Goal: Information Seeking & Learning: Find specific fact

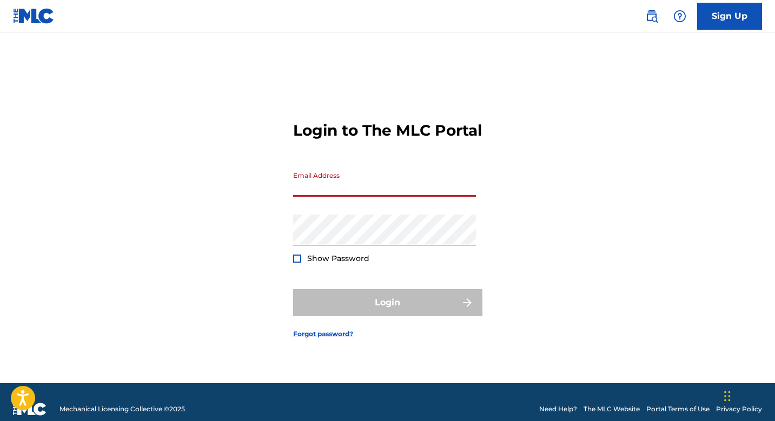
click at [401, 195] on input "Email Address" at bounding box center [384, 181] width 183 height 31
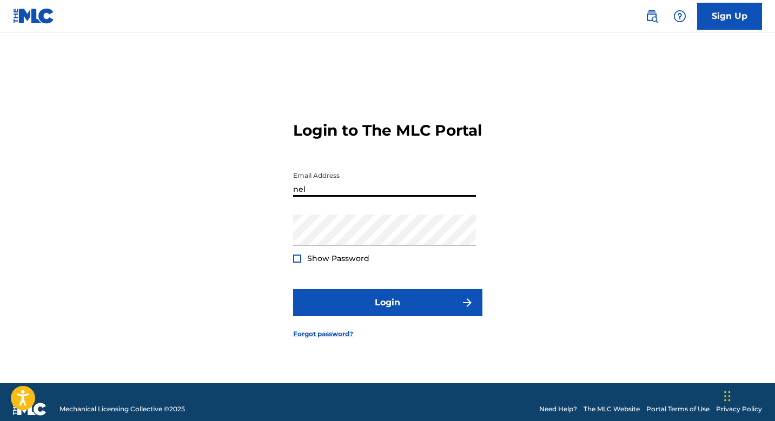
type input "[EMAIL_ADDRESS][DOMAIN_NAME]"
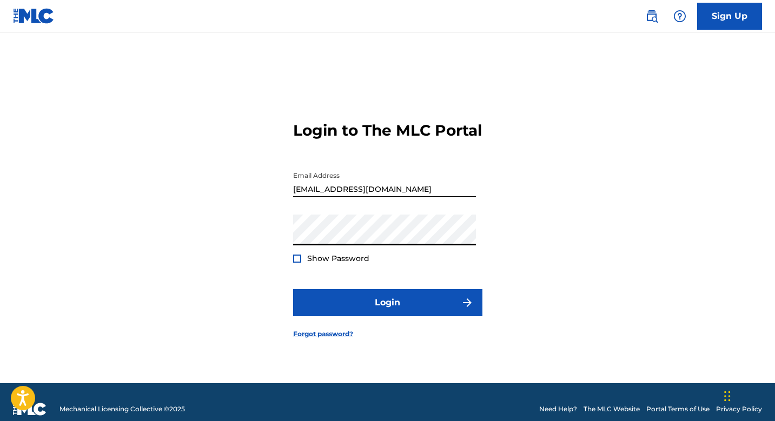
click at [230, 294] on div "Login to The MLC Portal Email Address [EMAIL_ADDRESS][DOMAIN_NAME] Password Sho…" at bounding box center [387, 221] width 757 height 324
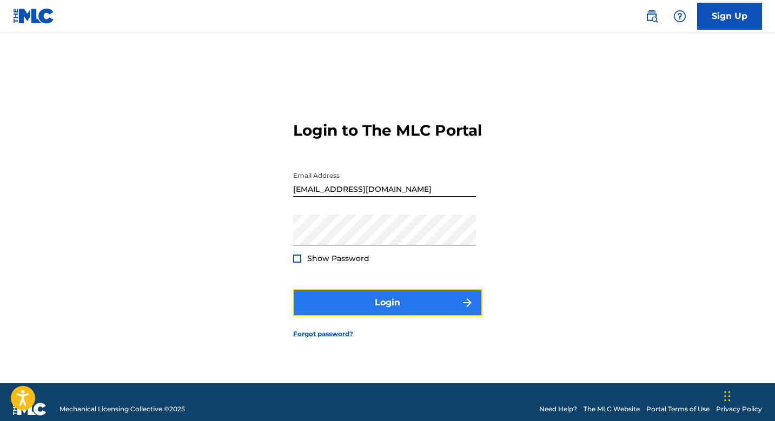
click at [335, 310] on button "Login" at bounding box center [387, 302] width 189 height 27
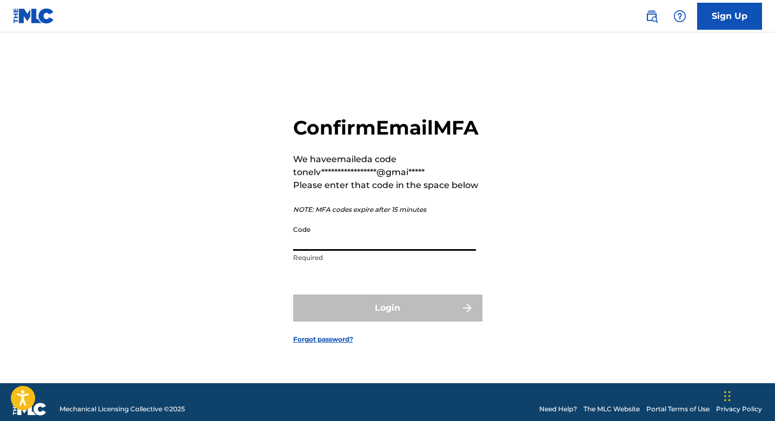
click at [341, 251] on input "Code" at bounding box center [384, 235] width 183 height 31
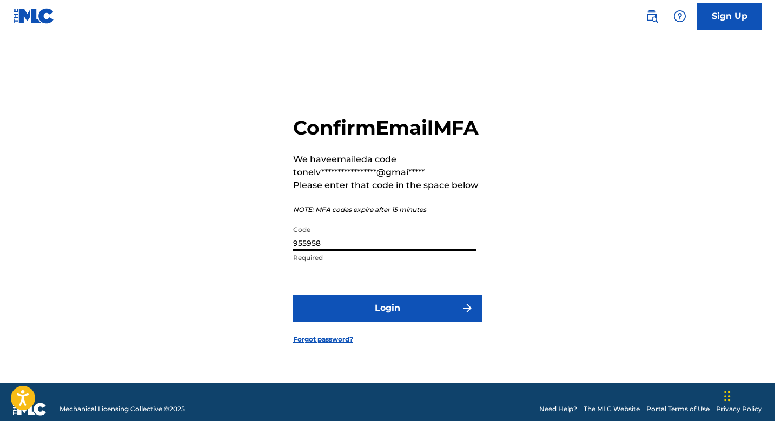
type input "955958"
click at [338, 337] on form "**********" at bounding box center [387, 221] width 189 height 324
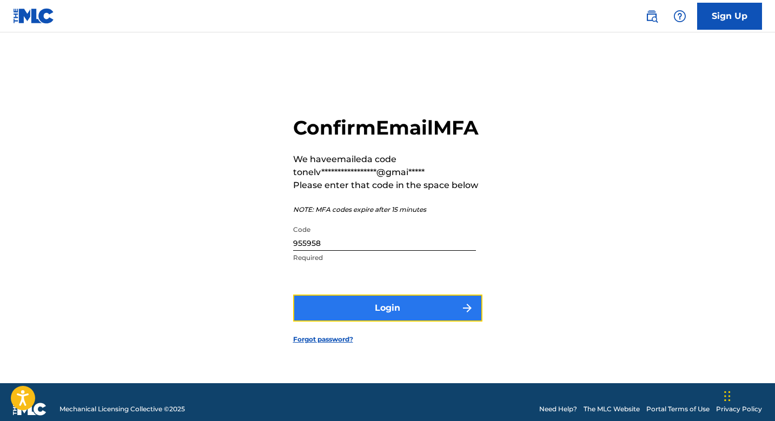
click at [336, 322] on button "Login" at bounding box center [387, 308] width 189 height 27
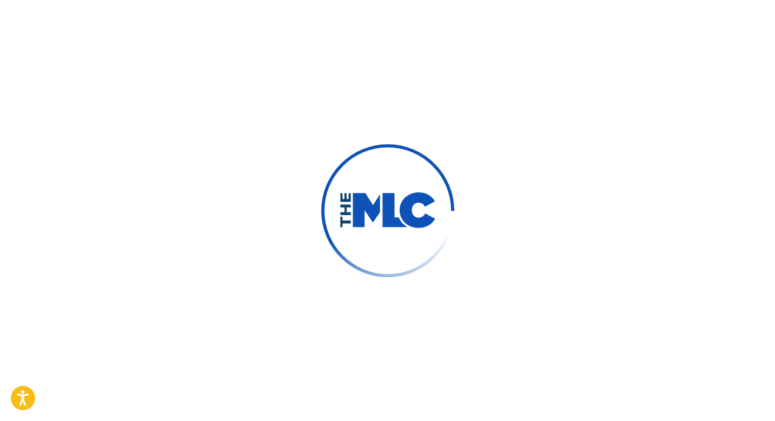
click at [336, 324] on div at bounding box center [387, 210] width 775 height 421
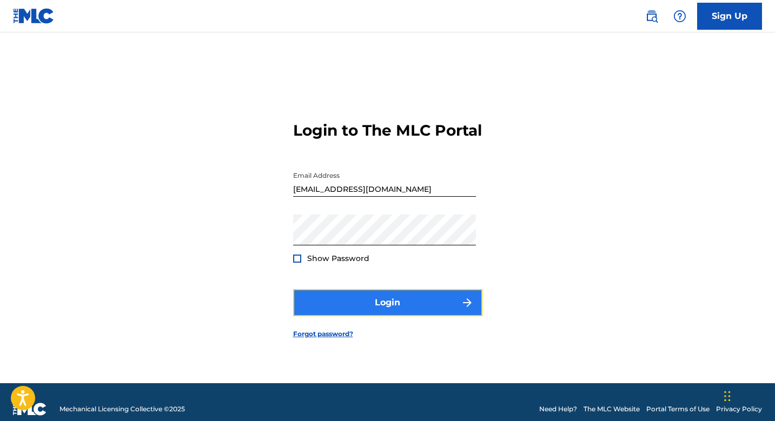
click at [336, 316] on button "Login" at bounding box center [387, 302] width 189 height 27
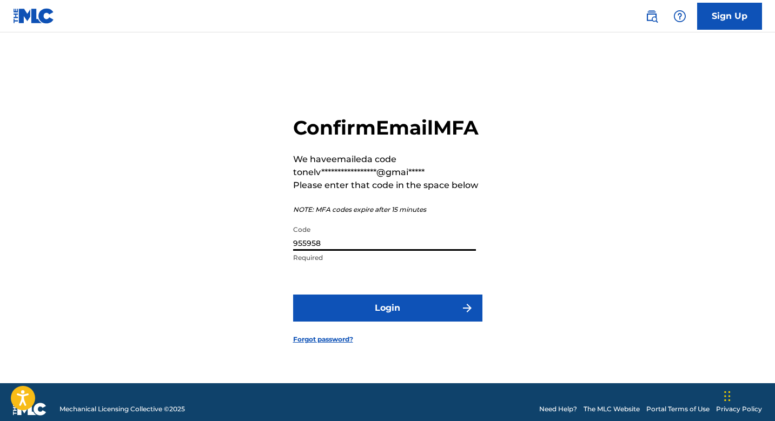
click at [323, 248] on input "955958" at bounding box center [384, 235] width 183 height 31
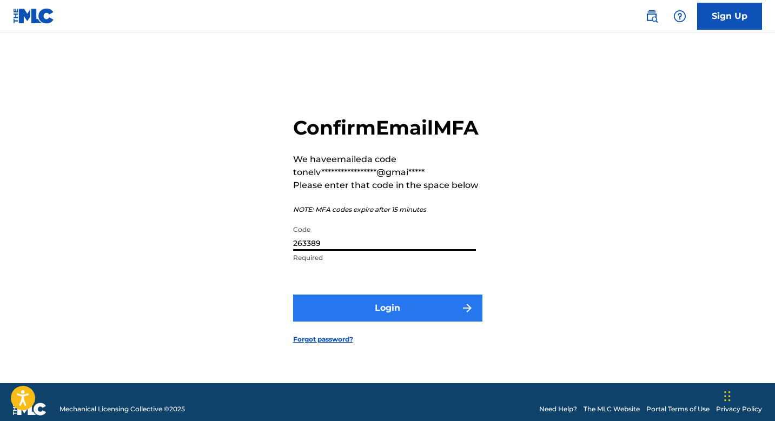
type input "263389"
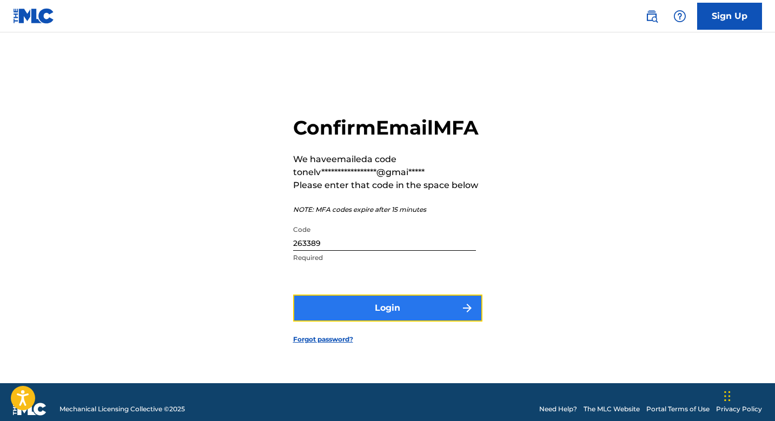
click at [339, 315] on button "Login" at bounding box center [387, 308] width 189 height 27
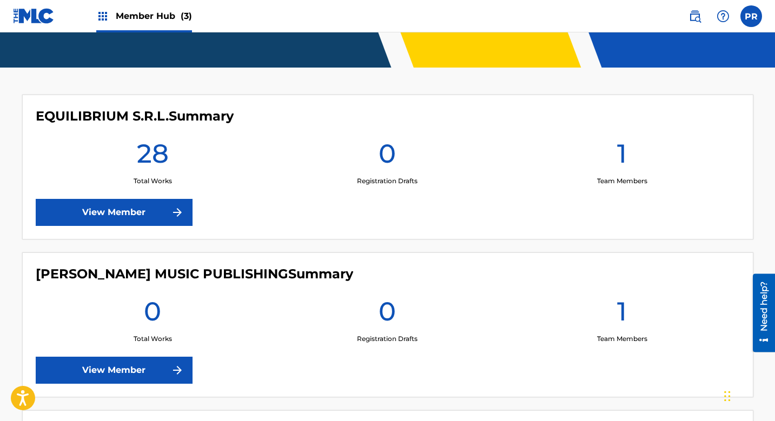
scroll to position [241, 0]
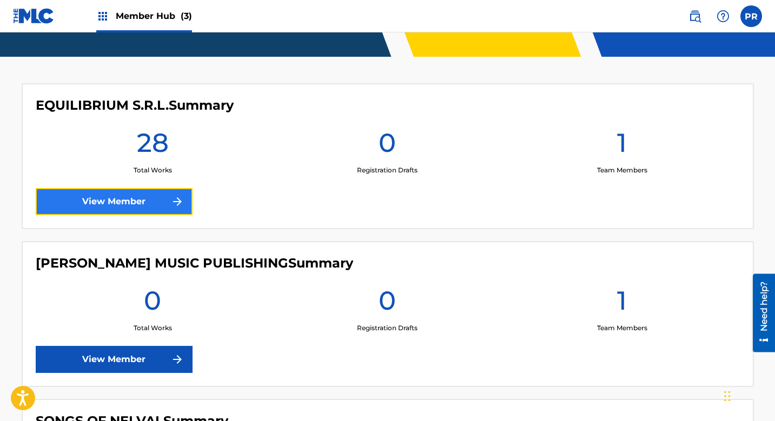
click at [155, 196] on link "View Member" at bounding box center [114, 201] width 157 height 27
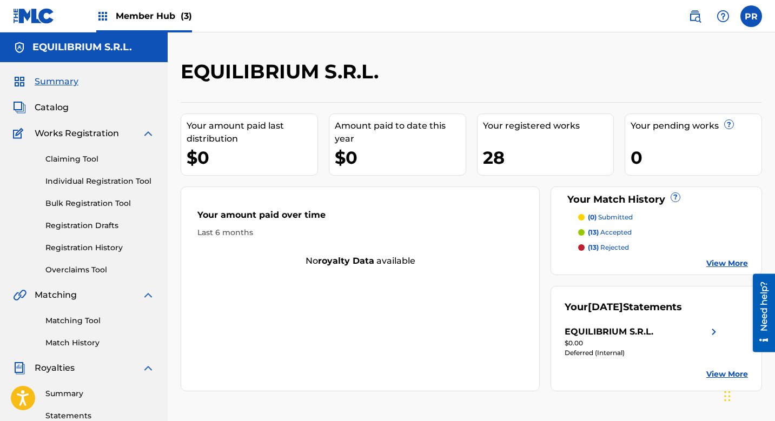
click at [613, 245] on p "(13) rejected" at bounding box center [608, 248] width 41 height 10
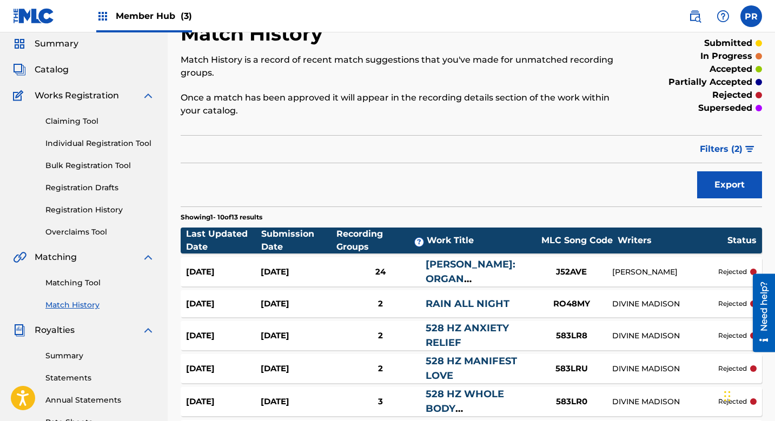
scroll to position [35, 0]
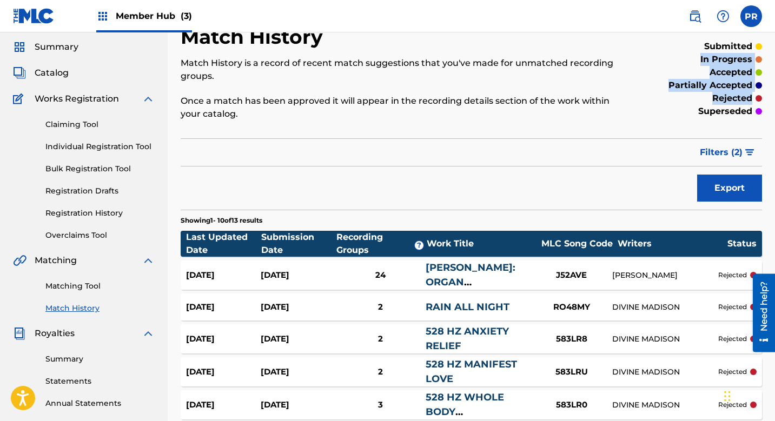
drag, startPoint x: 775, startPoint y: 99, endPoint x: 781, endPoint y: 47, distance: 52.9
click at [775, 47] on html "Accessibility Screen-Reader Guide, Feedback, and Issue Reporting | New window 0…" at bounding box center [387, 175] width 775 height 421
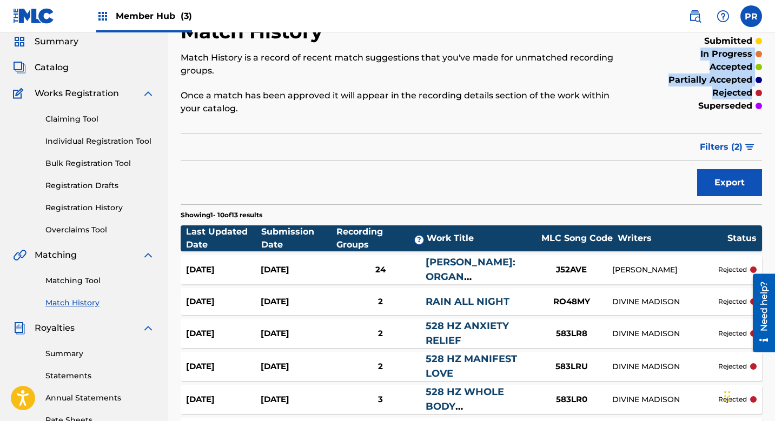
scroll to position [0, 0]
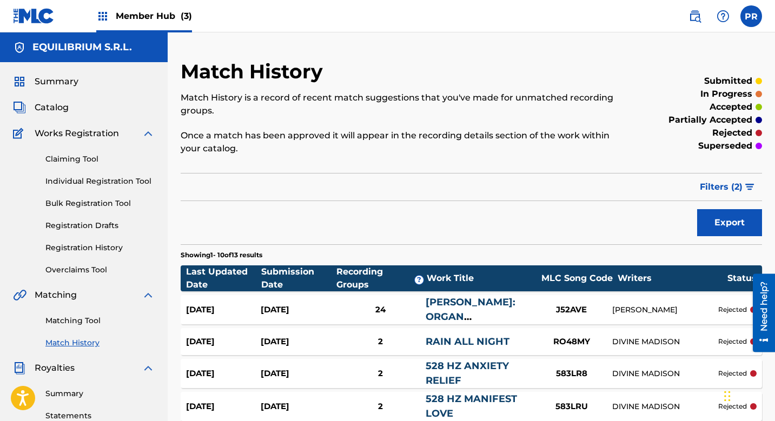
click at [666, 62] on div "submitted in progress accepted partially accepted rejected superseded" at bounding box center [695, 113] width 134 height 108
click at [60, 108] on span "Catalog" at bounding box center [52, 107] width 34 height 13
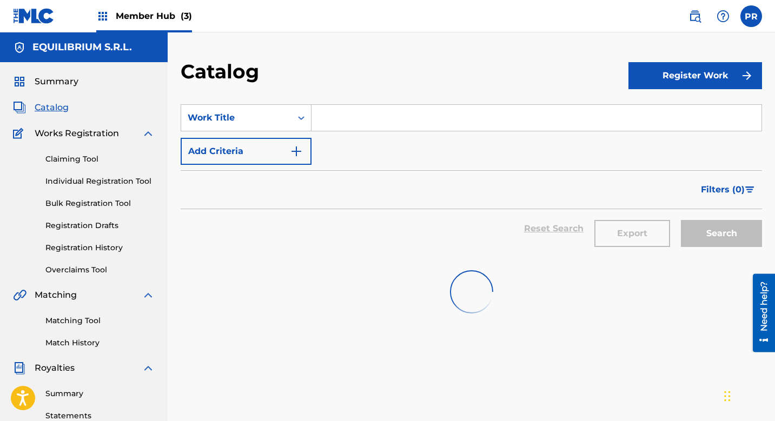
click at [59, 108] on span "Catalog" at bounding box center [52, 107] width 34 height 13
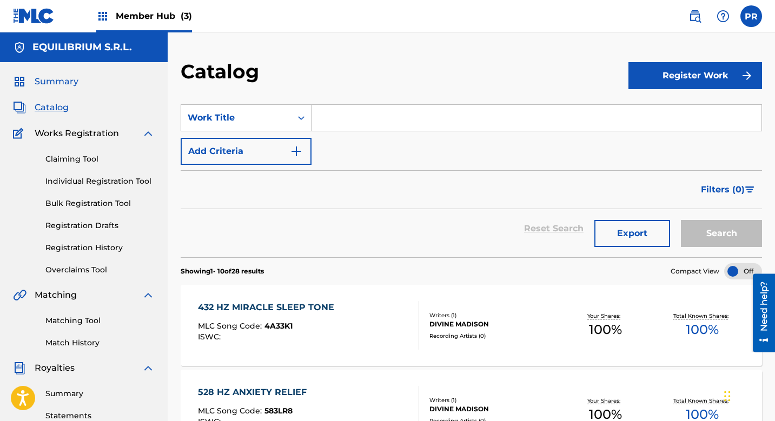
click at [63, 77] on span "Summary" at bounding box center [57, 81] width 44 height 13
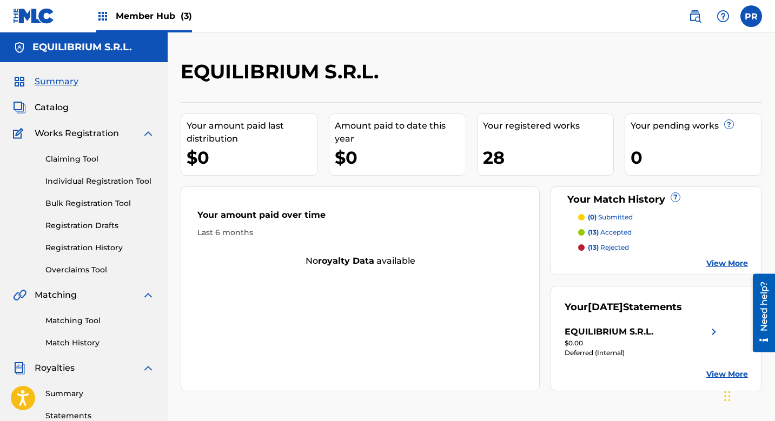
click at [611, 235] on p "(13) accepted" at bounding box center [610, 233] width 44 height 10
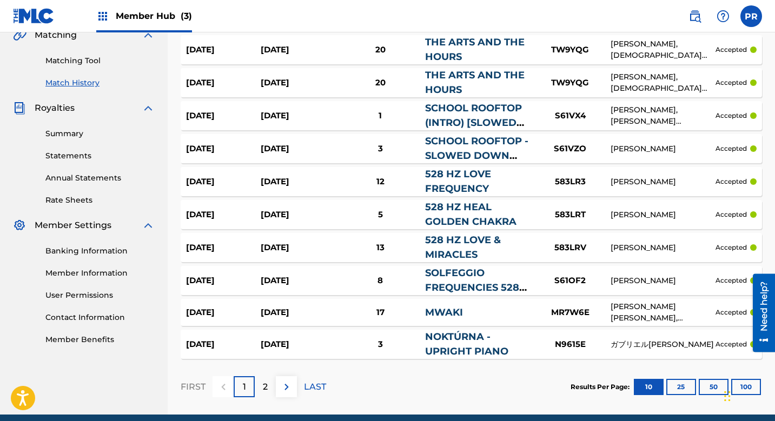
scroll to position [262, 0]
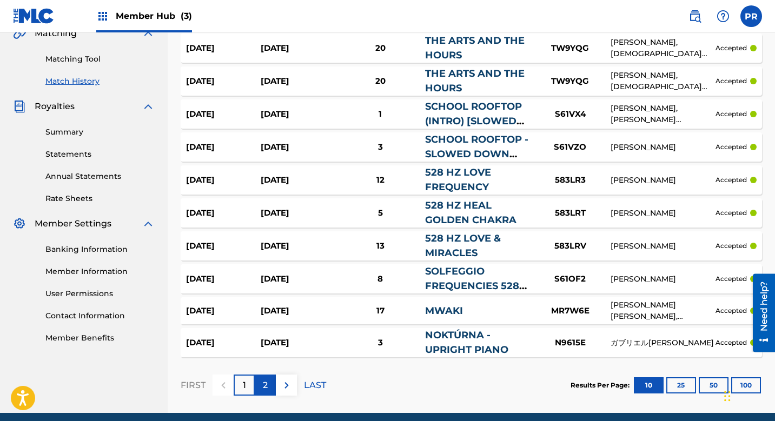
click at [261, 386] on div "2" at bounding box center [265, 385] width 21 height 21
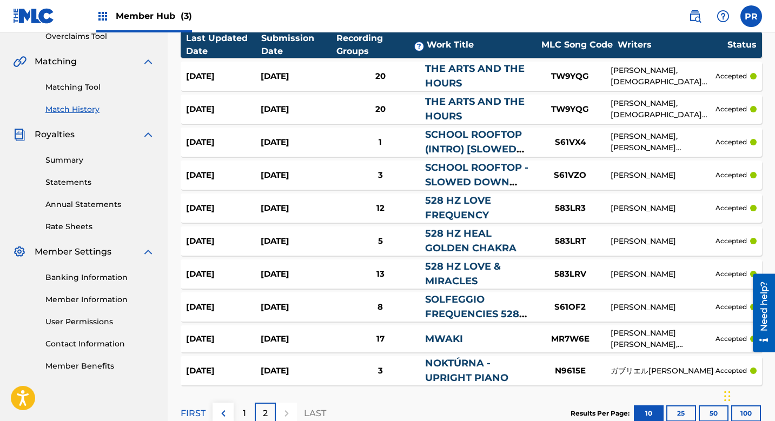
scroll to position [234, 0]
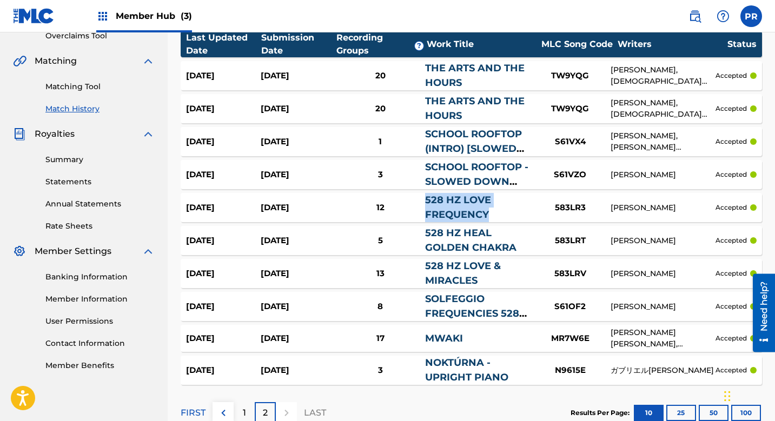
drag, startPoint x: 492, startPoint y: 213, endPoint x: 420, endPoint y: 203, distance: 72.7
click at [420, 203] on div "[DATE] [DATE] 12 528 HZ LOVE FREQUENCY 583LR3 [PERSON_NAME] accepted" at bounding box center [471, 207] width 581 height 29
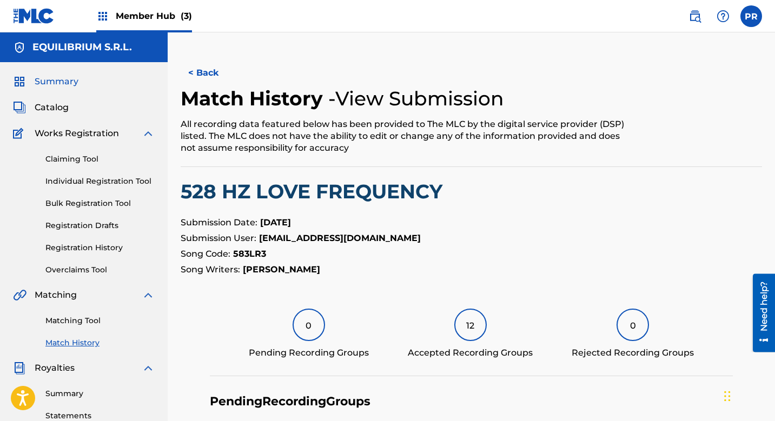
click at [57, 78] on span "Summary" at bounding box center [57, 81] width 44 height 13
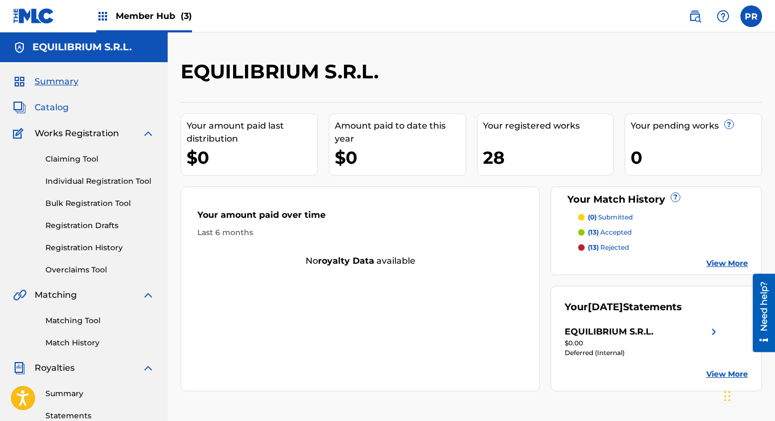
click at [54, 108] on span "Catalog" at bounding box center [52, 107] width 34 height 13
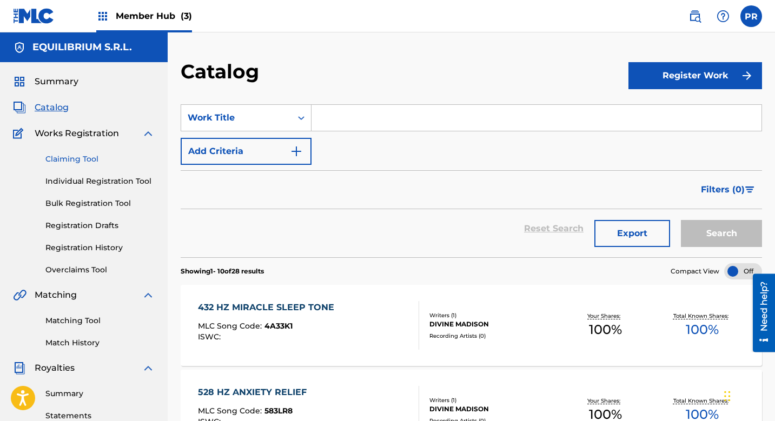
click at [72, 163] on link "Claiming Tool" at bounding box center [99, 159] width 109 height 11
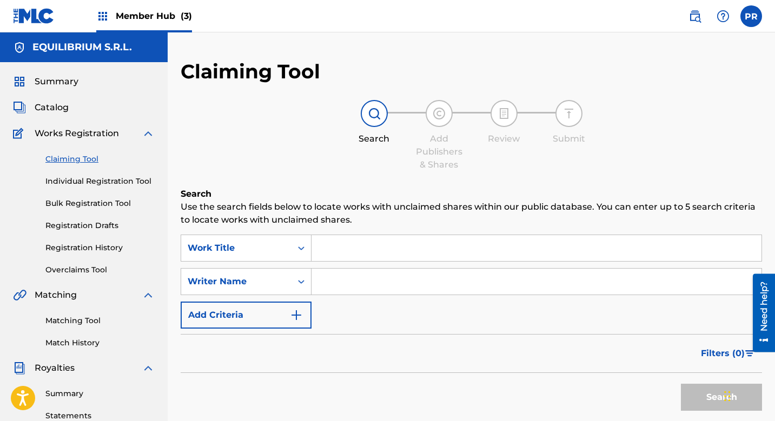
click at [333, 247] on input "Search Form" at bounding box center [537, 248] width 450 height 26
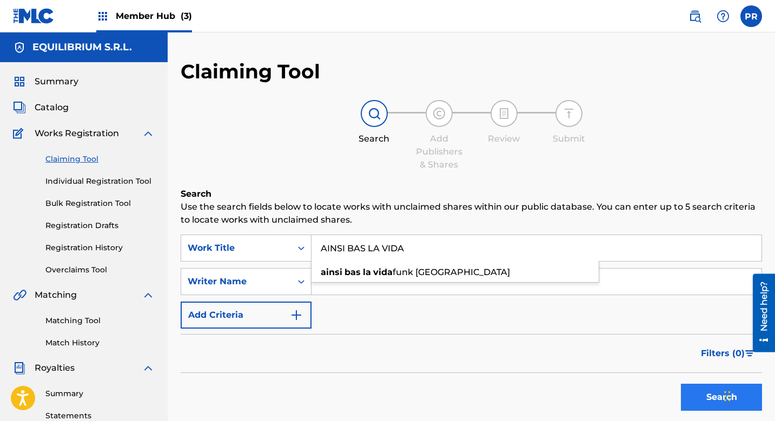
type input "AINSI BAS LA VIDA"
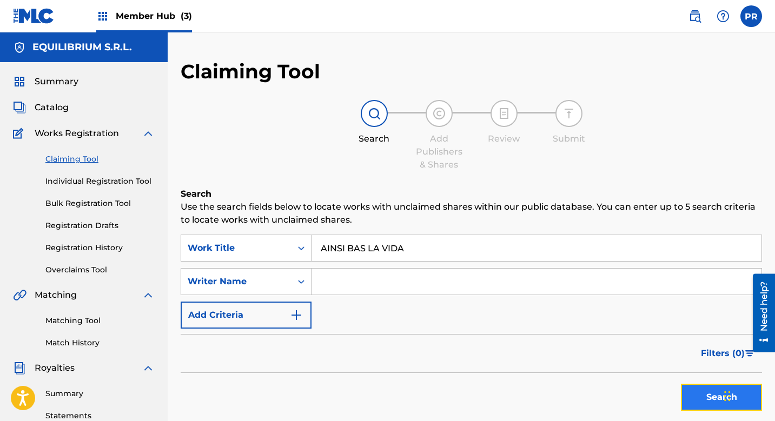
click at [698, 399] on button "Search" at bounding box center [721, 397] width 81 height 27
click at [413, 248] on input "AINSI BAS LA VIDA" at bounding box center [537, 248] width 450 height 26
click at [415, 250] on input "[PERSON_NAME]" at bounding box center [537, 248] width 450 height 26
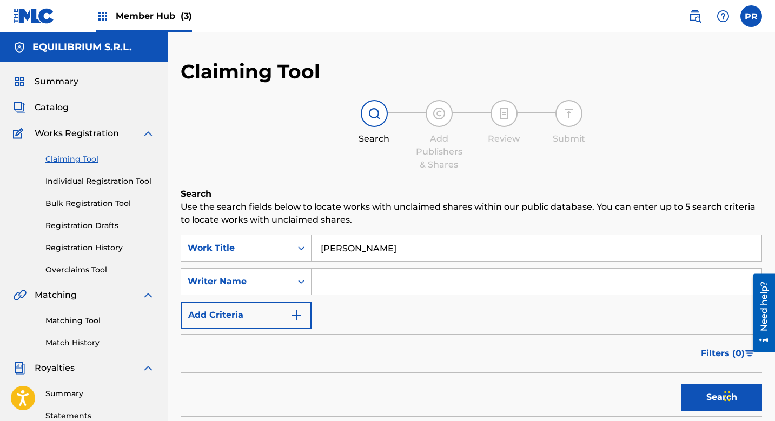
click at [415, 250] on input "[PERSON_NAME]" at bounding box center [537, 248] width 450 height 26
type input "[PERSON_NAME]"
click at [411, 279] on input "Search Form" at bounding box center [537, 282] width 450 height 26
paste input "[PERSON_NAME]"
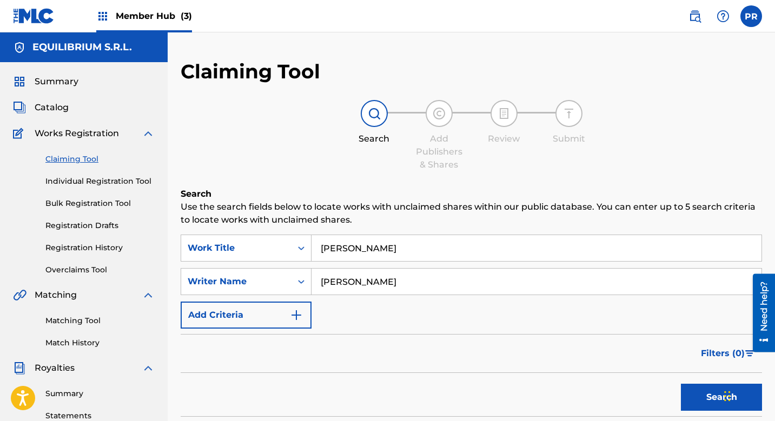
type input "[PERSON_NAME]"
click at [389, 256] on input "[PERSON_NAME]" at bounding box center [537, 248] width 450 height 26
click at [695, 393] on button "Search" at bounding box center [721, 397] width 81 height 27
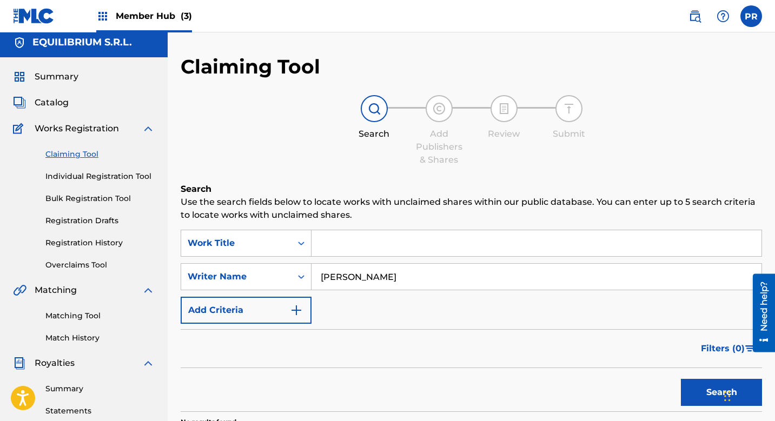
scroll to position [6, 0]
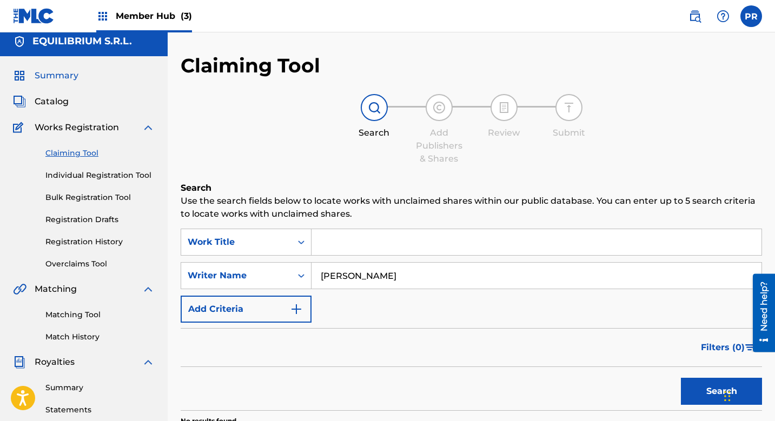
click at [60, 75] on span "Summary" at bounding box center [57, 75] width 44 height 13
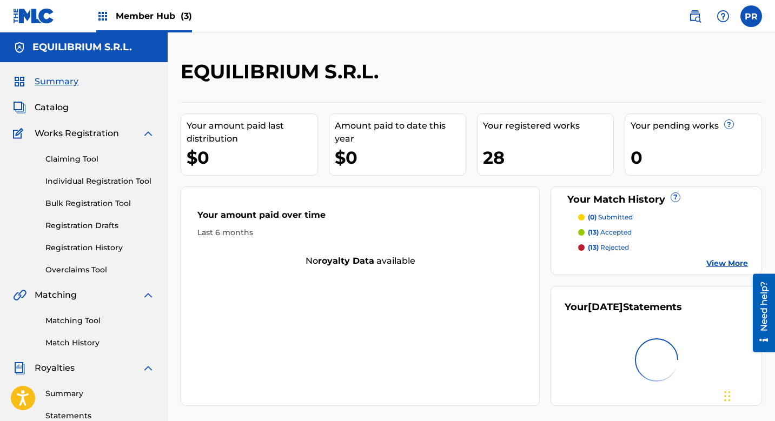
click at [500, 145] on div "28" at bounding box center [548, 157] width 131 height 24
click at [499, 145] on div "28" at bounding box center [548, 157] width 131 height 24
click at [51, 101] on div "Summary Catalog Works Registration Claiming Tool Individual Registration Tool B…" at bounding box center [84, 340] width 168 height 557
click at [50, 107] on span "Catalog" at bounding box center [52, 107] width 34 height 13
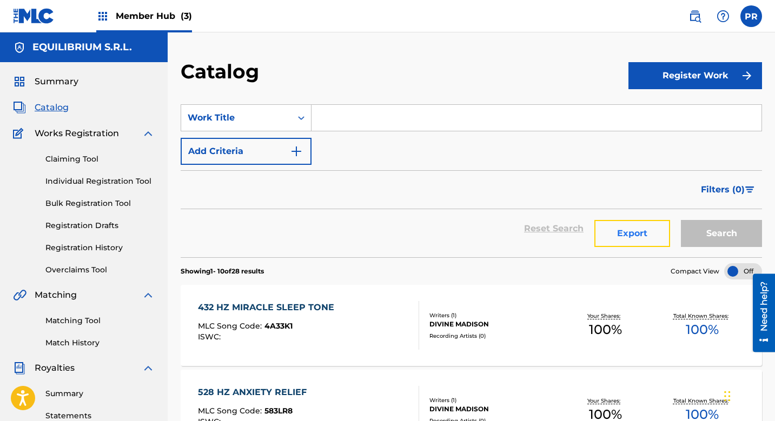
click at [636, 229] on button "Export" at bounding box center [632, 233] width 76 height 27
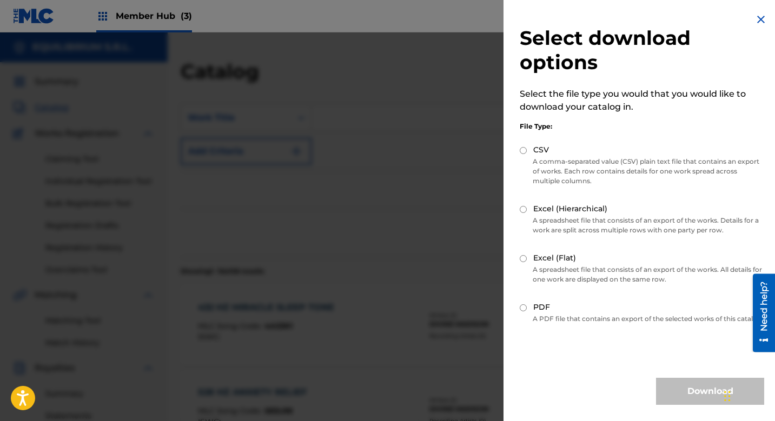
click at [523, 148] on input "CSV" at bounding box center [523, 150] width 7 height 7
radio input "true"
click at [708, 399] on button "Download" at bounding box center [710, 391] width 108 height 27
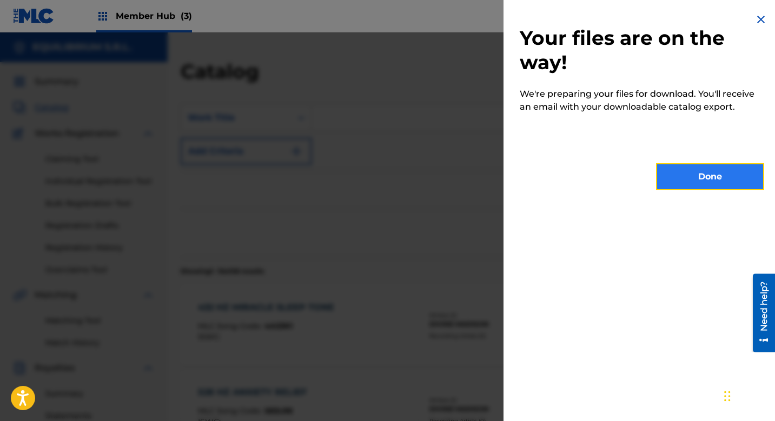
click at [703, 178] on button "Done" at bounding box center [710, 176] width 108 height 27
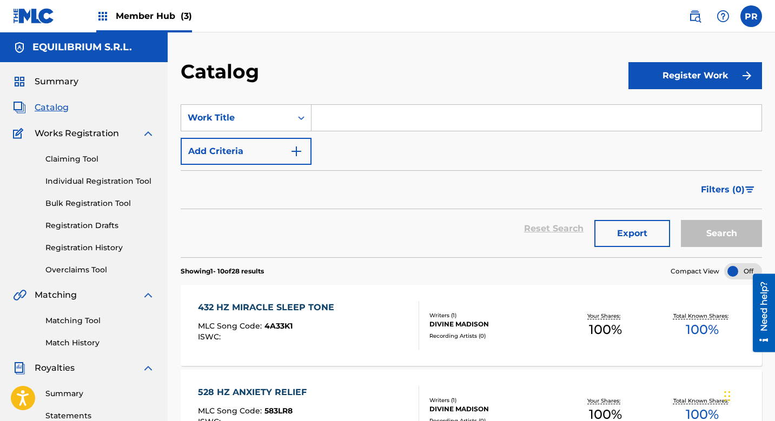
click at [156, 12] on span "Member Hub (3)" at bounding box center [154, 16] width 76 height 12
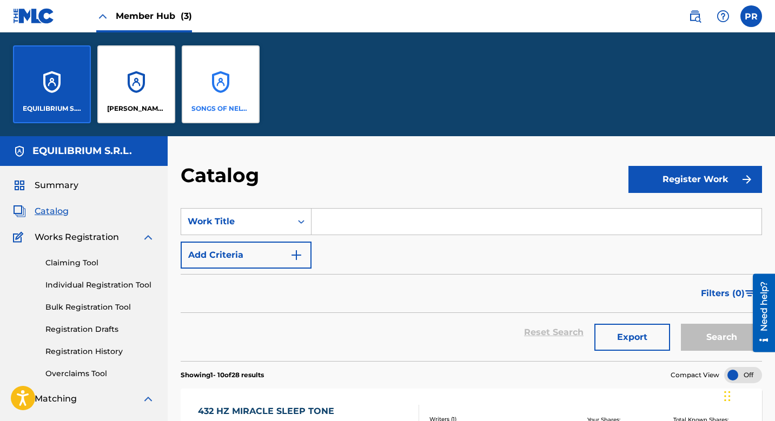
click at [222, 82] on div "SONGS OF NELVAL" at bounding box center [221, 84] width 78 height 78
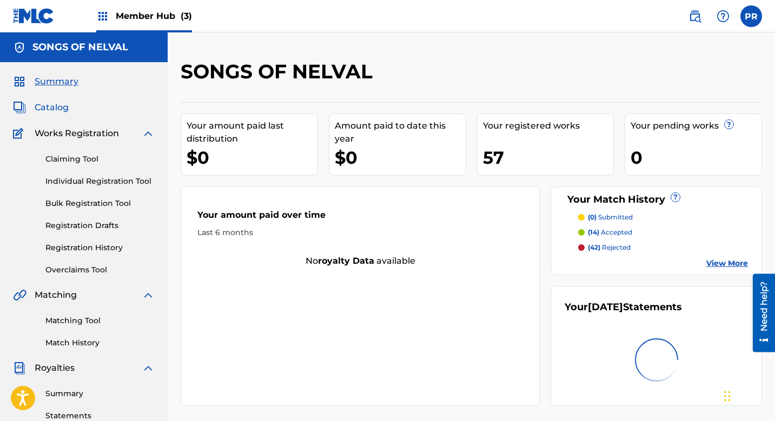
click at [55, 108] on span "Catalog" at bounding box center [52, 107] width 34 height 13
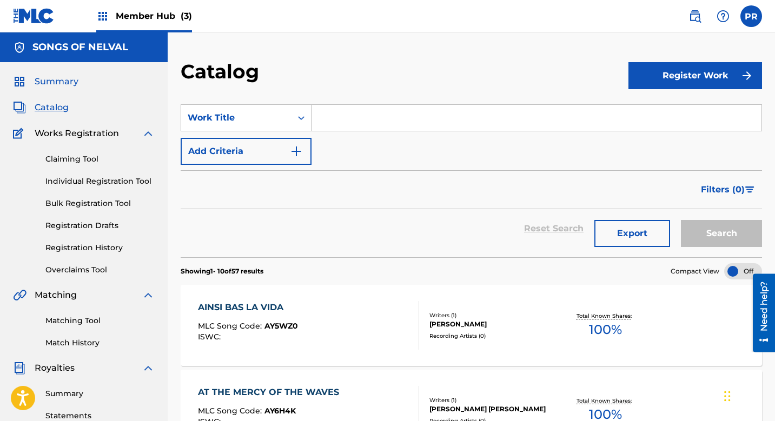
click at [59, 80] on span "Summary" at bounding box center [57, 81] width 44 height 13
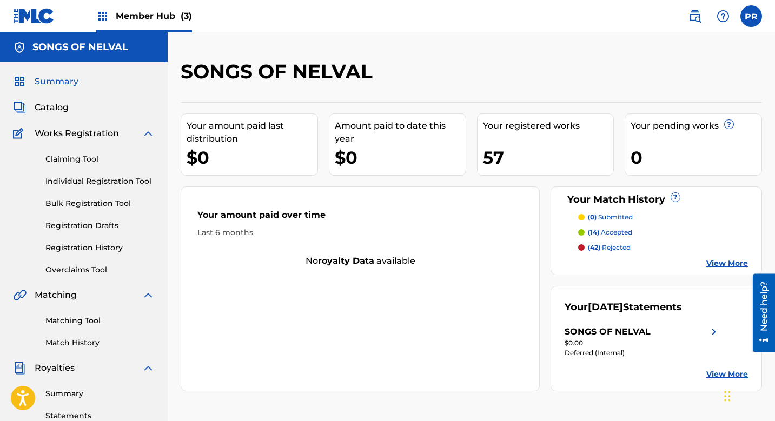
click at [612, 247] on p "(42) rejected" at bounding box center [609, 248] width 43 height 10
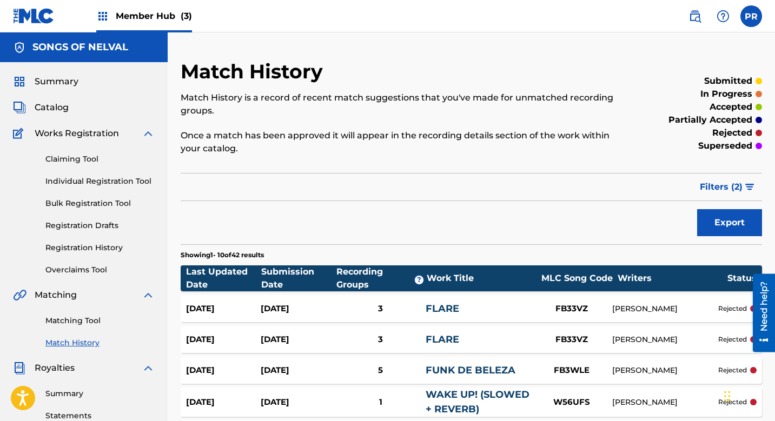
click at [755, 48] on div "Match History Match History is a record of recent match suggestions that you've…" at bounding box center [471, 348] width 607 height 632
drag, startPoint x: 775, startPoint y: 51, endPoint x: 770, endPoint y: 77, distance: 26.9
click at [771, 84] on div "Match History Match History is a record of recent match suggestions that you've…" at bounding box center [471, 348] width 607 height 632
click at [754, 54] on div "Match History Match History is a record of recent match suggestions that you've…" at bounding box center [471, 348] width 607 height 632
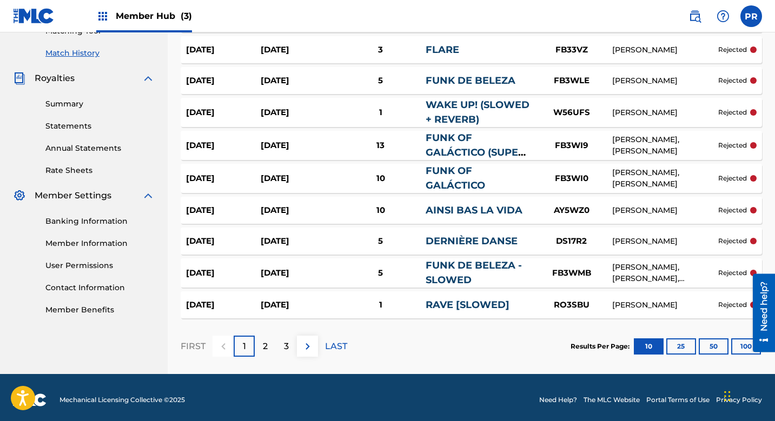
scroll to position [295, 0]
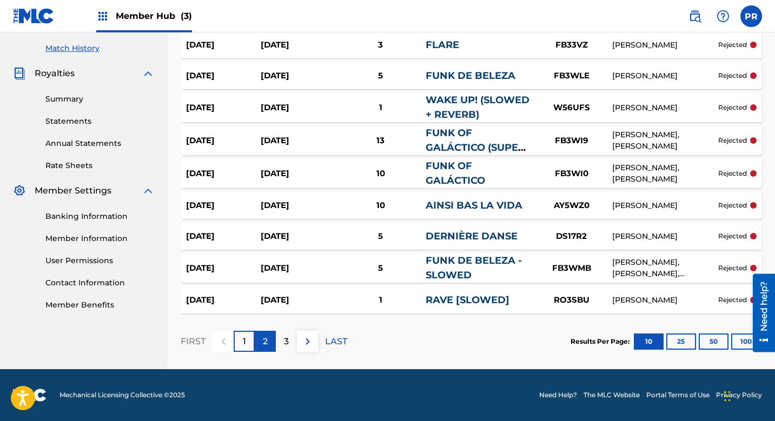
click at [262, 345] on div "2" at bounding box center [265, 341] width 21 height 21
click at [285, 342] on p "3" at bounding box center [286, 341] width 5 height 13
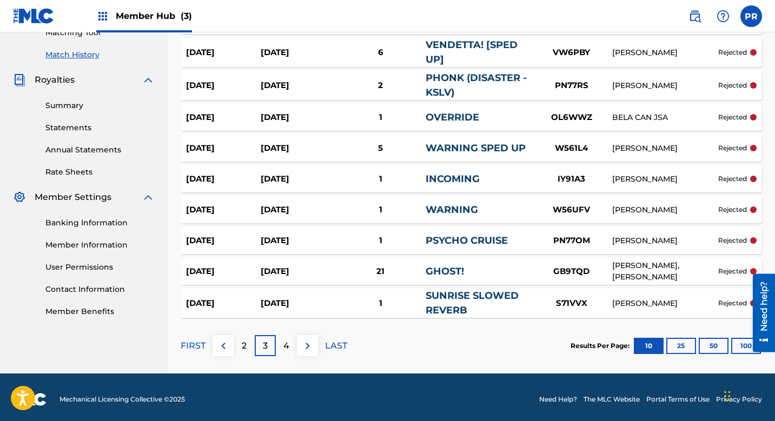
scroll to position [293, 0]
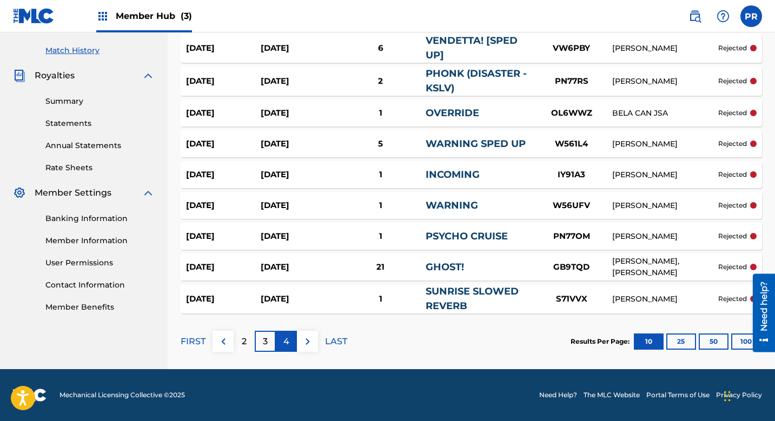
click at [286, 342] on p "4" at bounding box center [286, 341] width 6 height 13
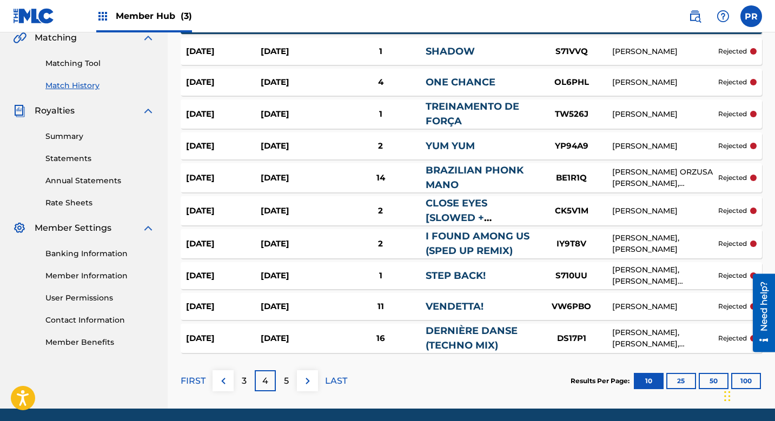
scroll to position [258, 0]
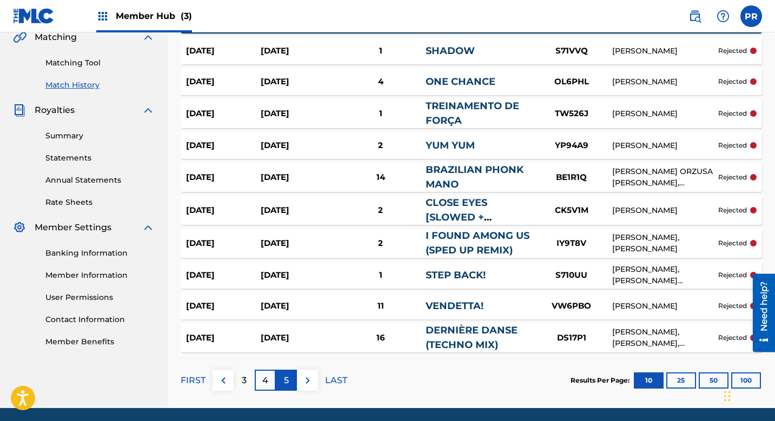
click at [287, 379] on p "5" at bounding box center [286, 380] width 5 height 13
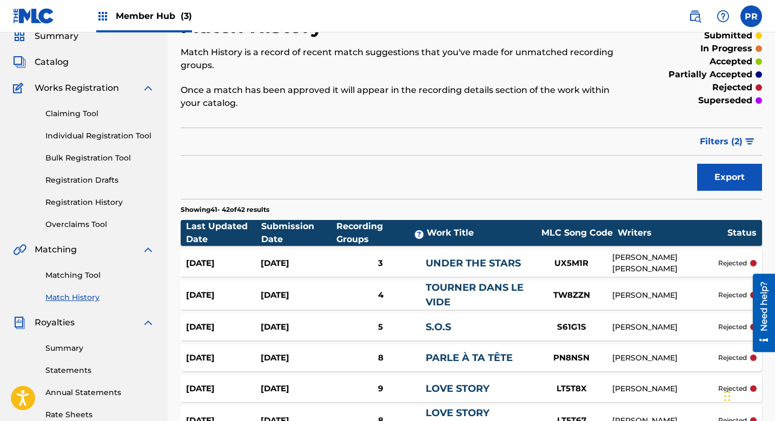
scroll to position [0, 0]
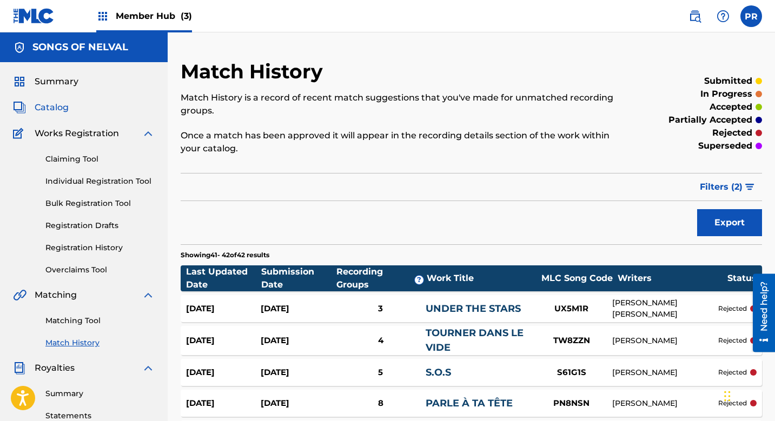
click at [57, 105] on span "Catalog" at bounding box center [52, 107] width 34 height 13
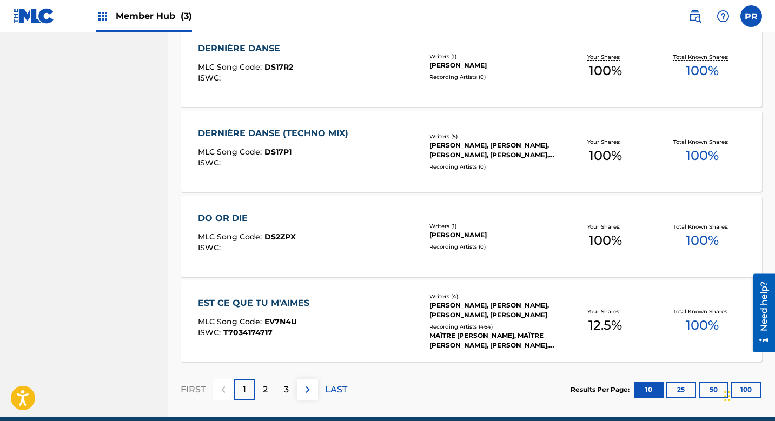
scroll to position [800, 0]
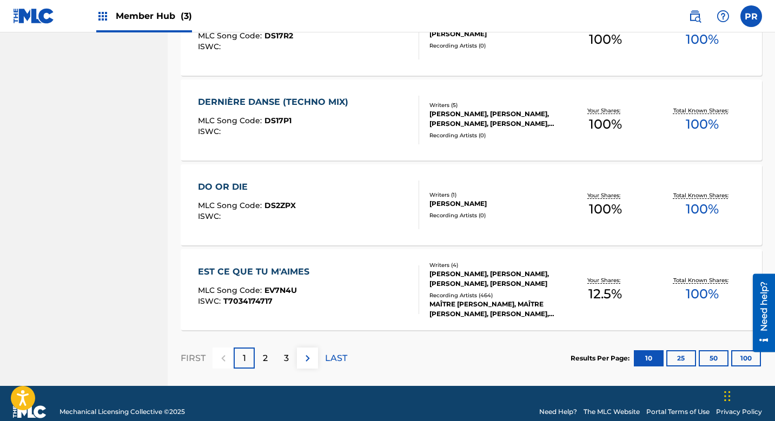
click at [281, 268] on div "EST CE QUE TU M'AIMES" at bounding box center [256, 272] width 117 height 13
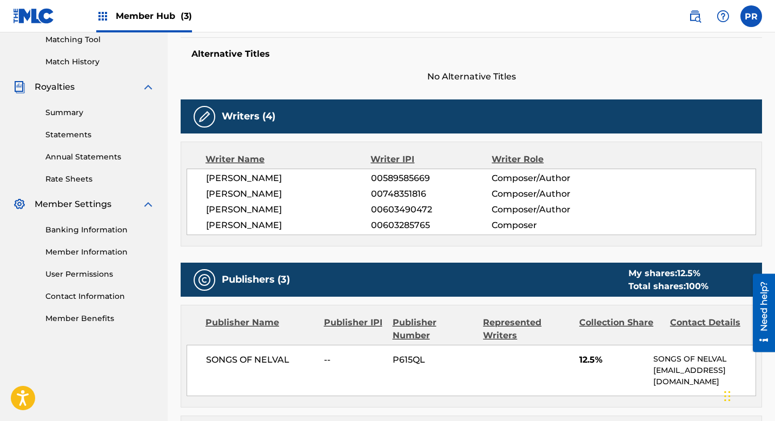
scroll to position [279, 0]
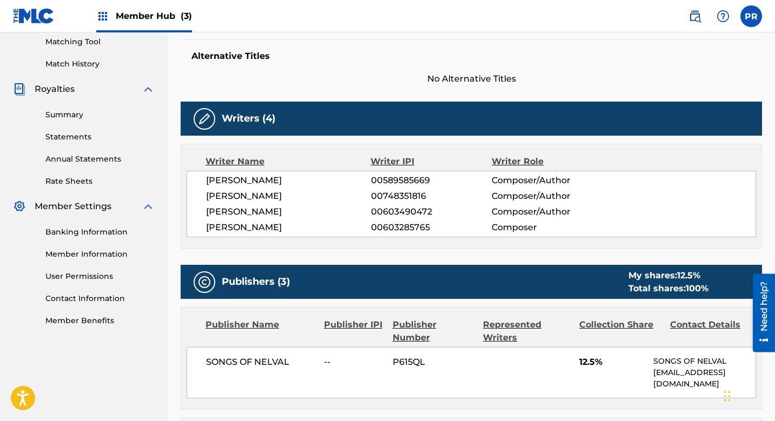
drag, startPoint x: 359, startPoint y: 226, endPoint x: 207, endPoint y: 227, distance: 151.4
click at [207, 227] on span "[PERSON_NAME]" at bounding box center [288, 227] width 165 height 13
copy span "[PERSON_NAME]"
click at [91, 260] on link "Member Information" at bounding box center [99, 254] width 109 height 11
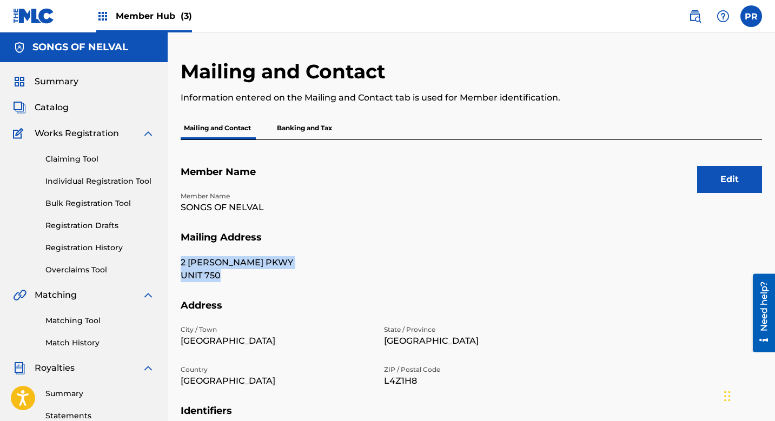
drag, startPoint x: 180, startPoint y: 263, endPoint x: 226, endPoint y: 277, distance: 48.2
click at [226, 277] on div "Mailing and Contact Information entered on the Mailing and Contact tab is used …" at bounding box center [471, 338] width 607 height 559
copy div "2 [PERSON_NAME] PKWY UNIT 750"
drag, startPoint x: 244, startPoint y: 340, endPoint x: 174, endPoint y: 337, distance: 70.4
click at [174, 337] on div "Mailing and Contact Information entered on the Mailing and Contact tab is used …" at bounding box center [471, 338] width 607 height 559
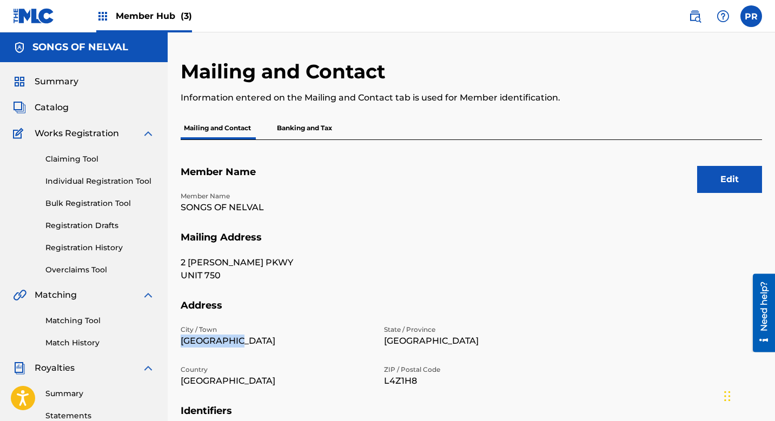
copy p "[GEOGRAPHIC_DATA]"
click at [426, 347] on p "[GEOGRAPHIC_DATA]" at bounding box center [479, 341] width 190 height 13
drag, startPoint x: 421, startPoint y: 344, endPoint x: 378, endPoint y: 342, distance: 43.3
click at [378, 342] on div "City / Town [GEOGRAPHIC_DATA] State / Province [GEOGRAPHIC_DATA] Country [GEOGR…" at bounding box center [378, 365] width 394 height 80
copy p "[GEOGRAPHIC_DATA]"
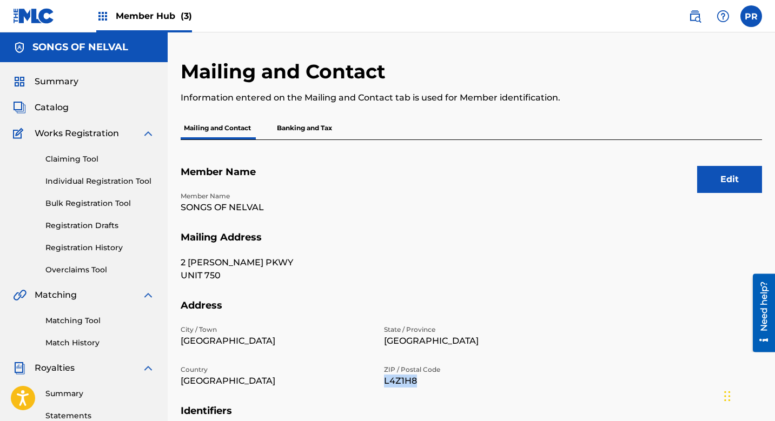
drag, startPoint x: 423, startPoint y: 375, endPoint x: 381, endPoint y: 380, distance: 42.5
click at [381, 380] on div "City / Town [GEOGRAPHIC_DATA] State / Province [GEOGRAPHIC_DATA] Country [GEOGR…" at bounding box center [378, 365] width 394 height 80
copy p "L4Z1H8"
click at [59, 112] on span "Catalog" at bounding box center [52, 107] width 34 height 13
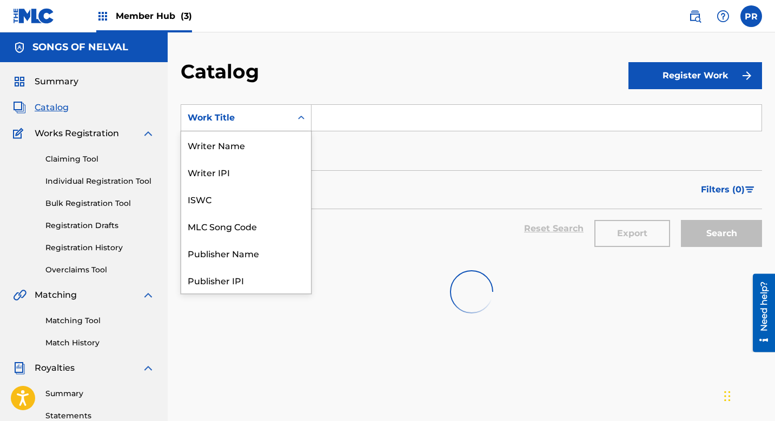
click at [296, 115] on icon "Search Form" at bounding box center [301, 117] width 11 height 11
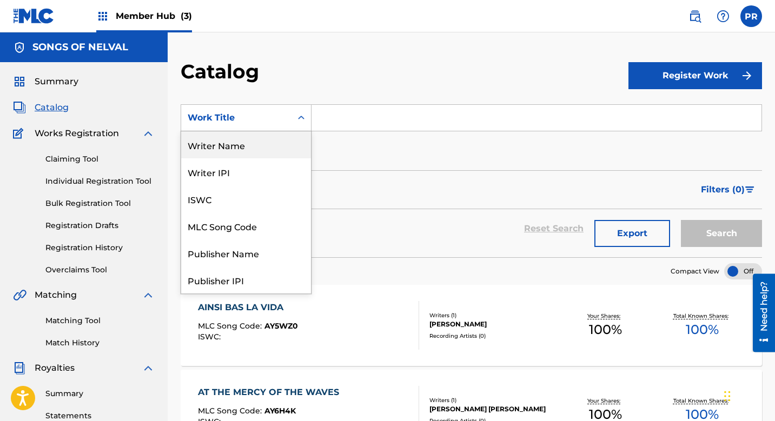
click at [264, 131] on div "Writer Name" at bounding box center [246, 144] width 130 height 27
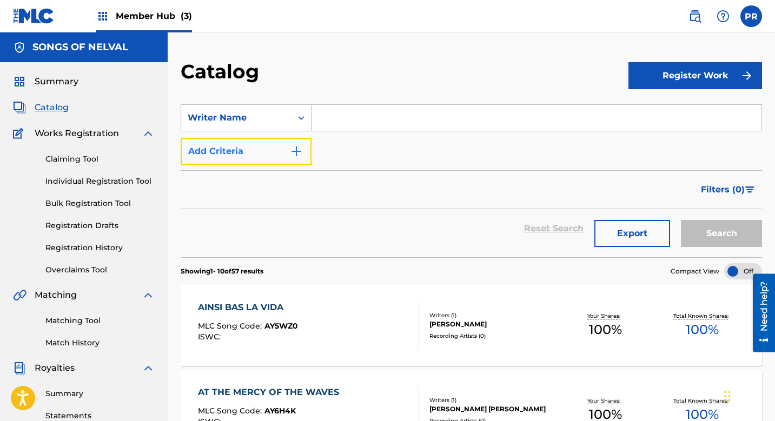
click at [250, 140] on button "Add Criteria" at bounding box center [246, 151] width 131 height 27
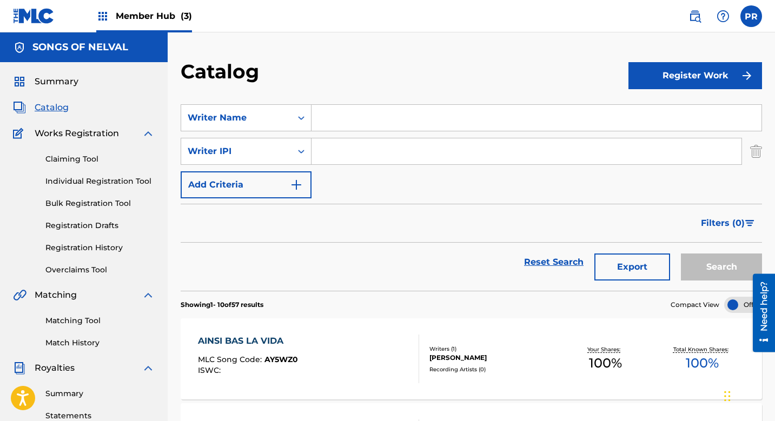
click at [351, 120] on input "Search Form" at bounding box center [537, 118] width 450 height 26
type input "[PERSON_NAME]"
click at [699, 261] on button "Search" at bounding box center [721, 267] width 81 height 27
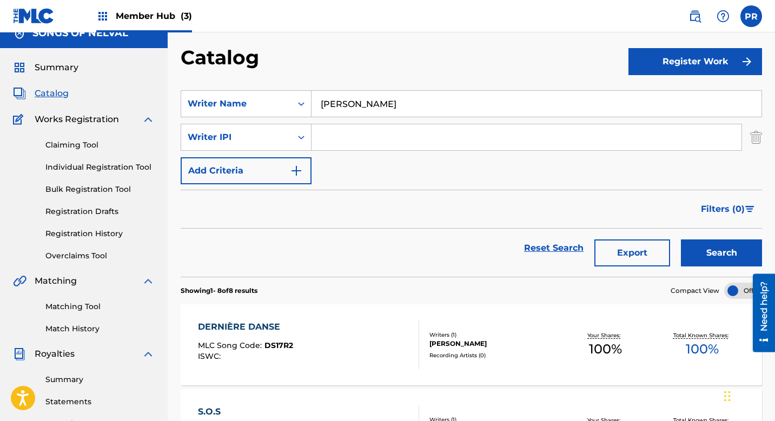
scroll to position [11, 0]
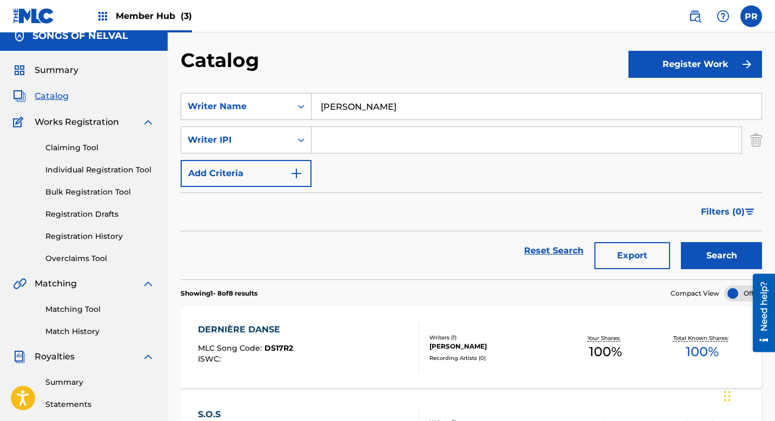
click at [323, 349] on div "DERNIÈRE DANSE MLC Song Code : DS17R2 ISWC :" at bounding box center [308, 347] width 221 height 49
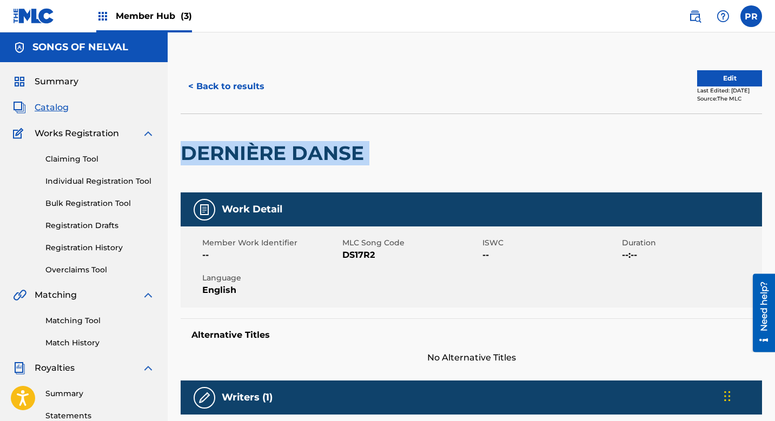
drag, startPoint x: 372, startPoint y: 154, endPoint x: 183, endPoint y: 154, distance: 188.2
click at [183, 154] on div "DERNIÈRE DANSE" at bounding box center [471, 153] width 581 height 79
copy div "DERNIÈRE DANSE"
click at [208, 86] on button "< Back to results" at bounding box center [226, 86] width 91 height 27
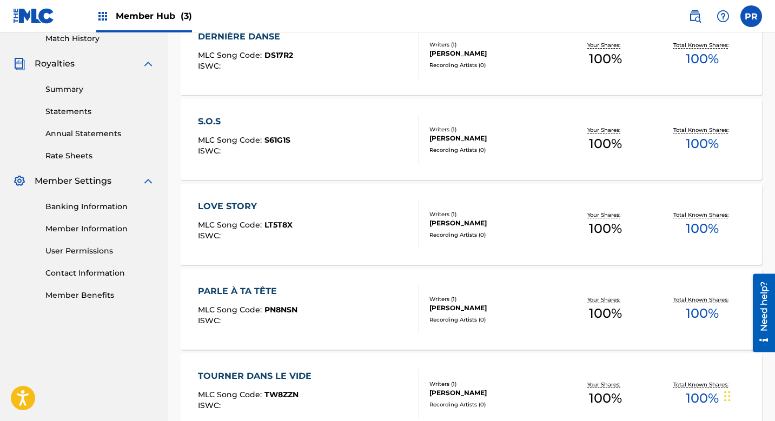
scroll to position [302, 0]
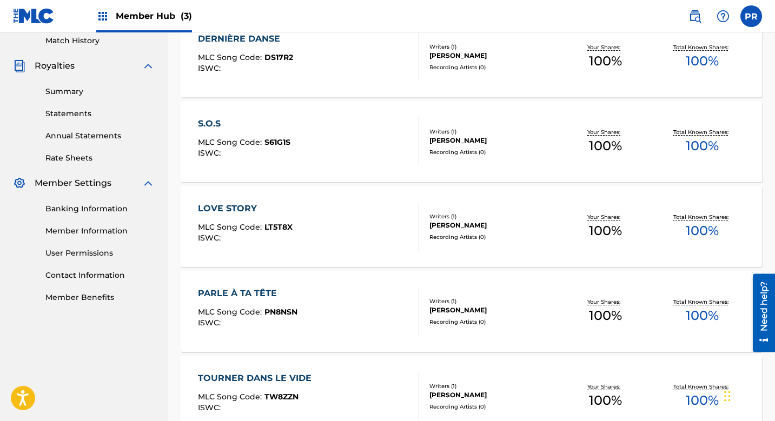
click at [270, 293] on div "PARLE À TA TÊTE" at bounding box center [248, 293] width 100 height 13
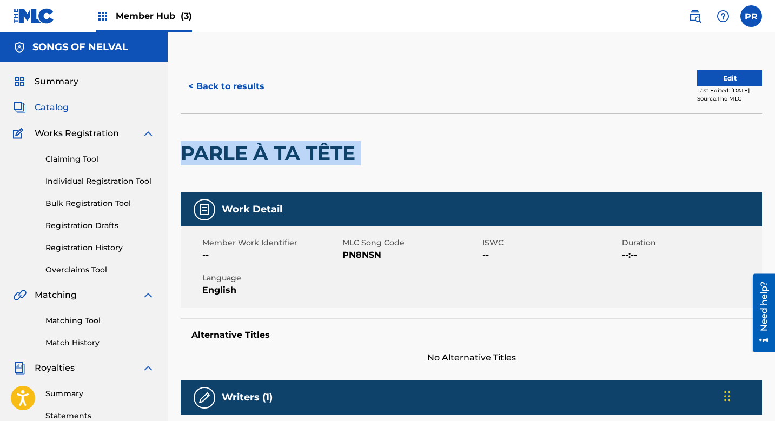
drag, startPoint x: 367, startPoint y: 155, endPoint x: 181, endPoint y: 154, distance: 186.6
click at [181, 154] on div "PARLE À TA TÊTE" at bounding box center [471, 153] width 581 height 79
copy div "PARLE À TA TÊTE"
click at [222, 86] on button "< Back to results" at bounding box center [226, 86] width 91 height 27
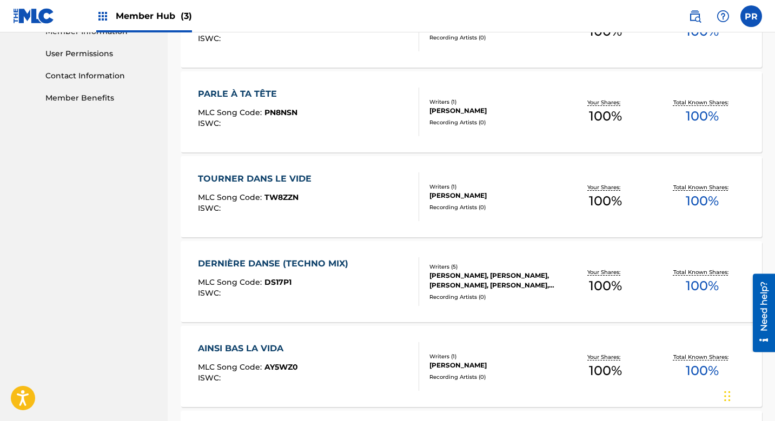
scroll to position [502, 0]
click at [314, 175] on div "TOURNER DANS LE VIDE" at bounding box center [257, 178] width 119 height 13
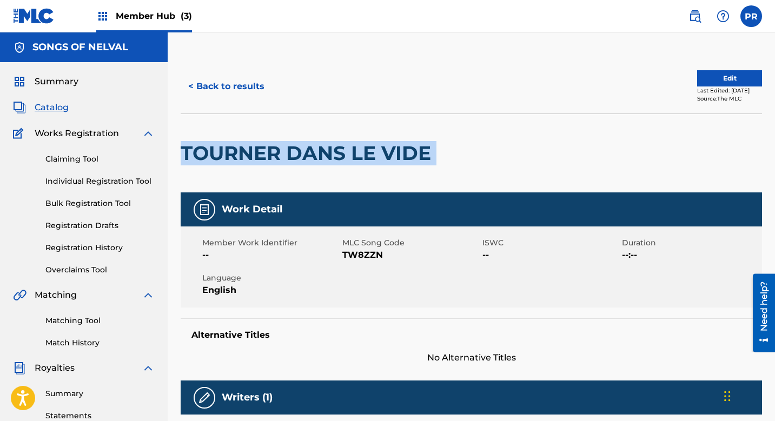
drag, startPoint x: 438, startPoint y: 160, endPoint x: 186, endPoint y: 150, distance: 252.2
click at [186, 150] on div "TOURNER DANS LE VIDE" at bounding box center [471, 153] width 581 height 79
copy div "TOURNER DANS LE VIDE"
click at [222, 89] on button "< Back to results" at bounding box center [226, 86] width 91 height 27
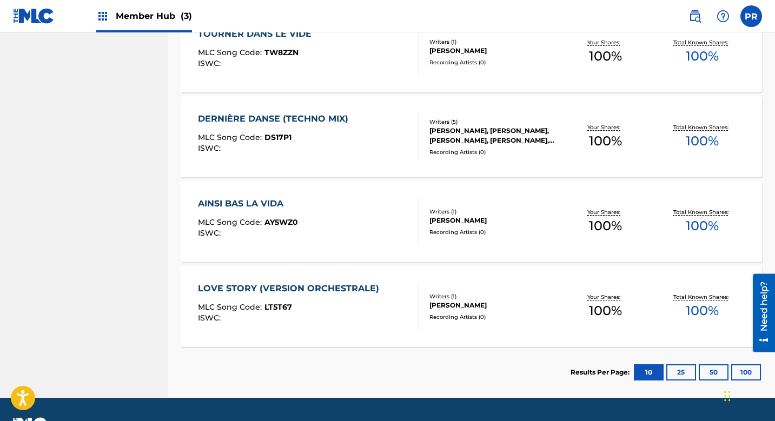
scroll to position [646, 0]
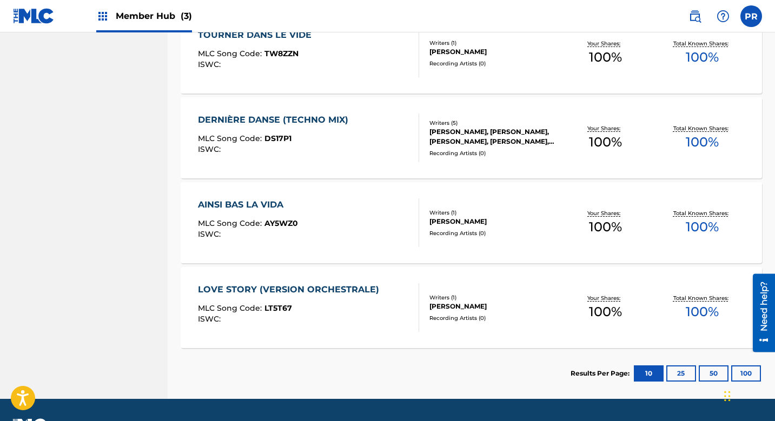
click at [257, 209] on div "AINSI BAS LA VIDA" at bounding box center [248, 204] width 100 height 13
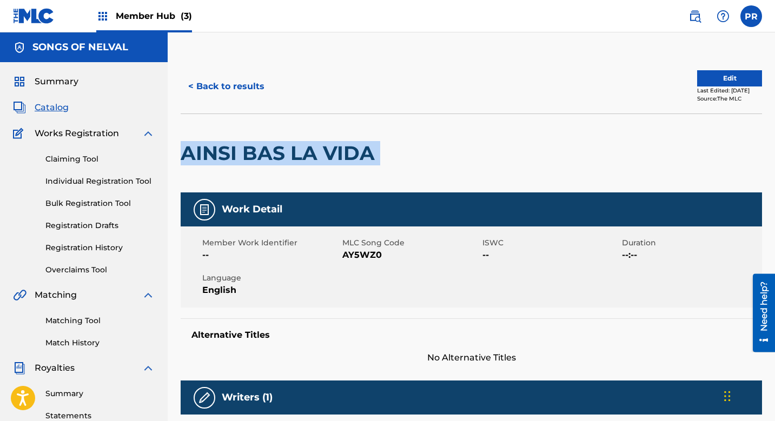
drag, startPoint x: 389, startPoint y: 156, endPoint x: 179, endPoint y: 151, distance: 210.5
click at [179, 151] on div "< Back to results Edit Last Edited: [DATE] Source: The MLC AINSI BAS LA VIDA Wo…" at bounding box center [471, 418] width 607 height 718
copy div "AINSI BAS LA VIDA"
click at [210, 85] on button "< Back to results" at bounding box center [226, 86] width 91 height 27
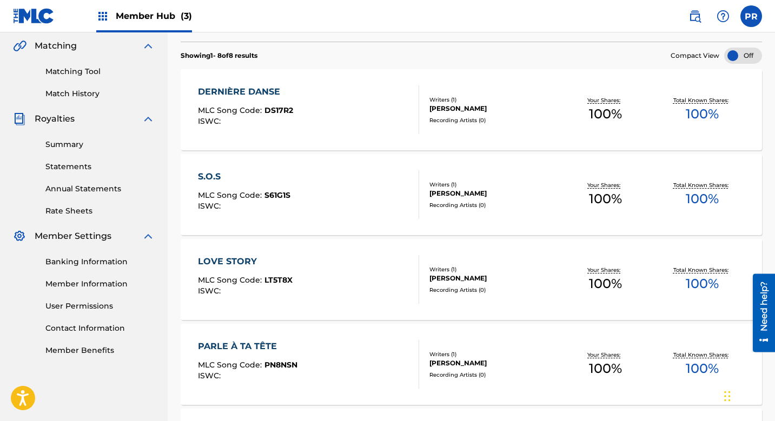
scroll to position [614, 0]
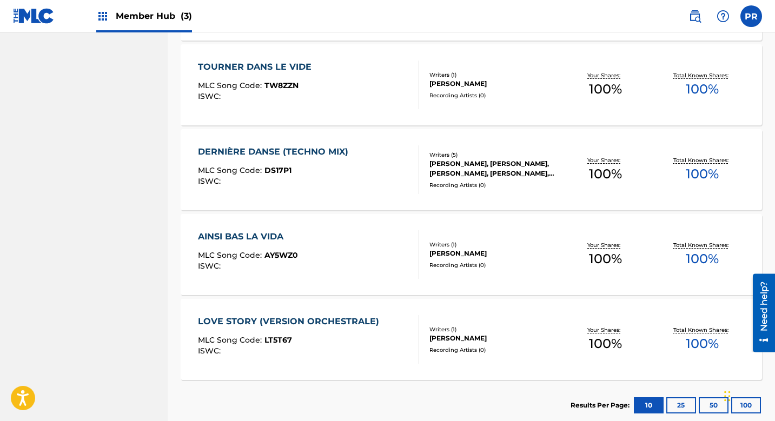
click at [356, 321] on div "LOVE STORY (VERSION ORCHESTRALE)" at bounding box center [291, 321] width 187 height 13
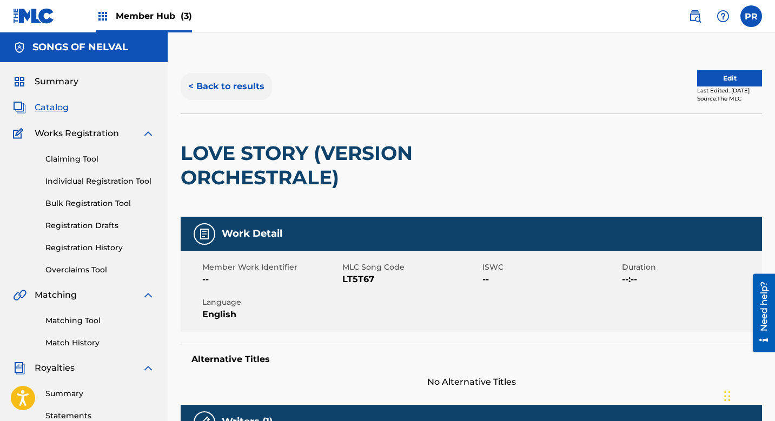
click at [220, 82] on button "< Back to results" at bounding box center [226, 86] width 91 height 27
